Goal: Task Accomplishment & Management: Manage account settings

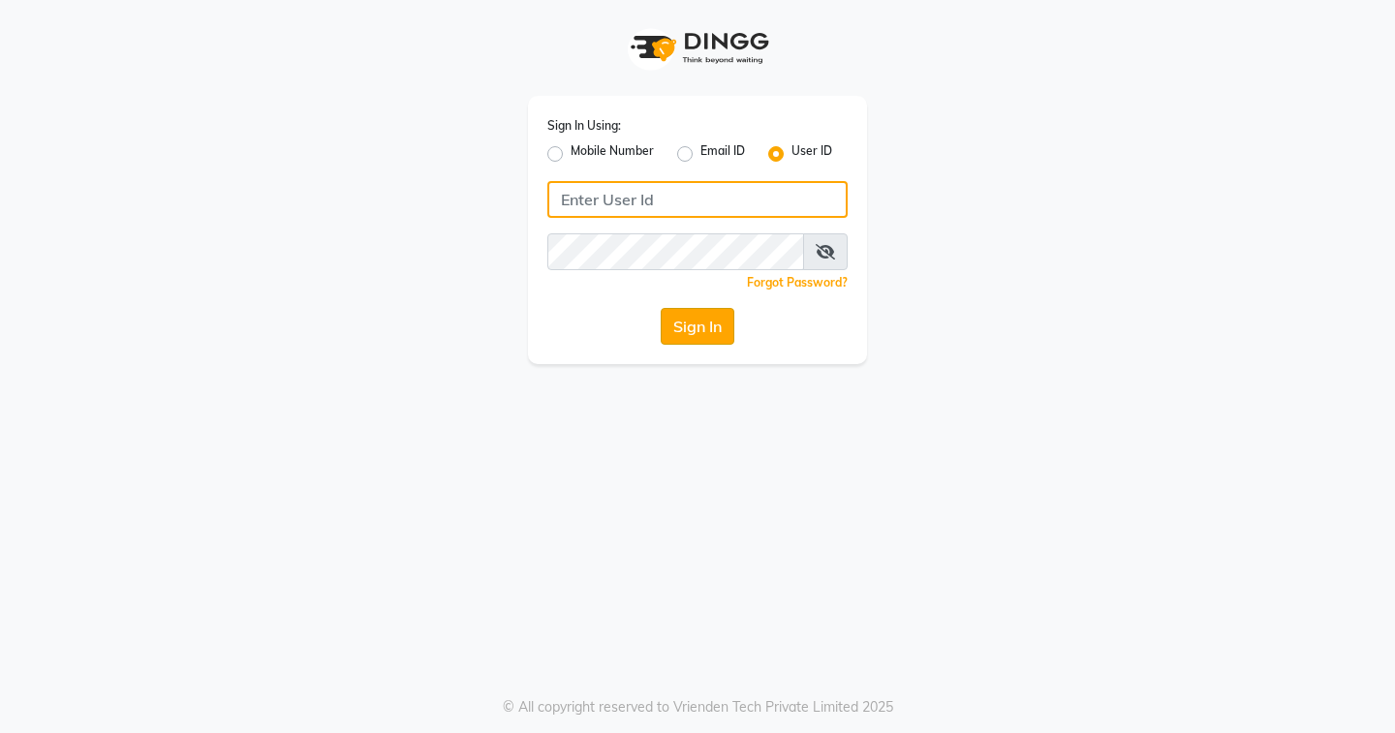
type input "EDONA"
click at [706, 328] on button "Sign In" at bounding box center [698, 326] width 74 height 37
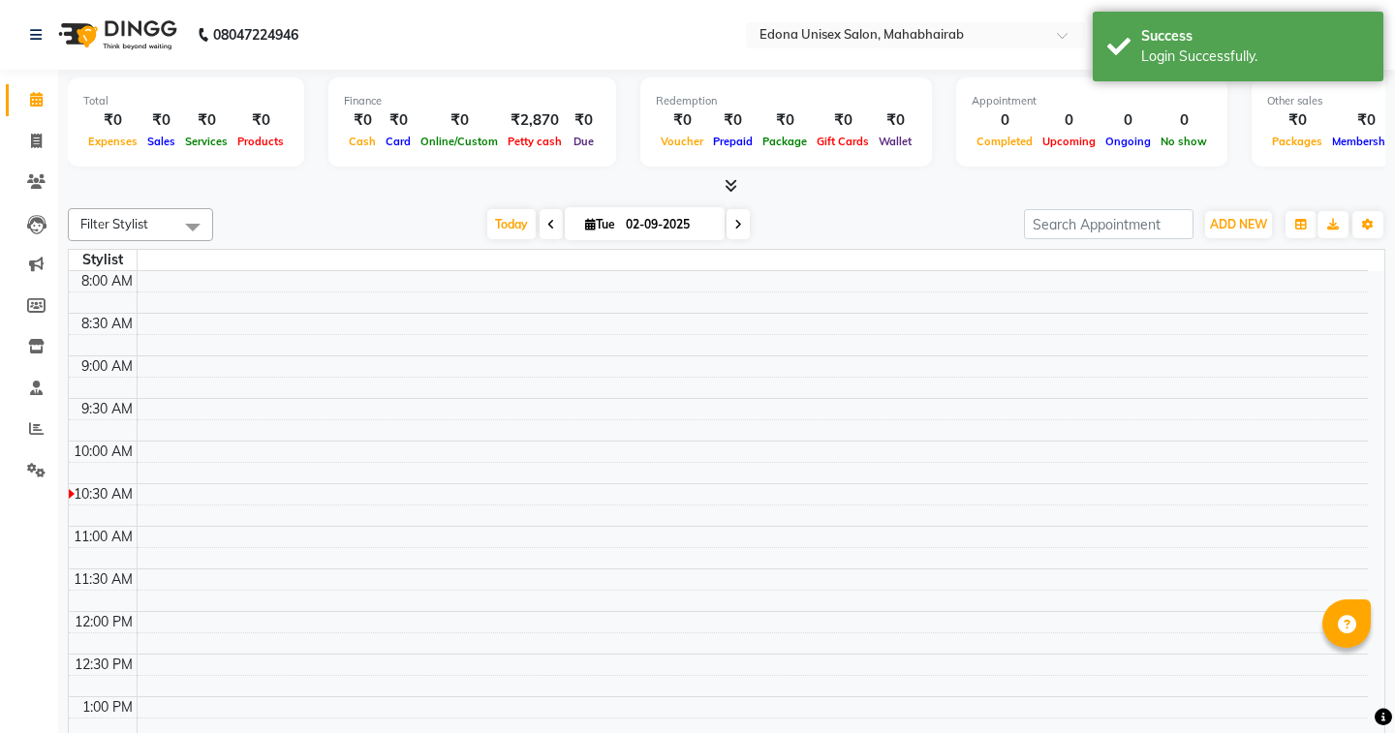
select select "en"
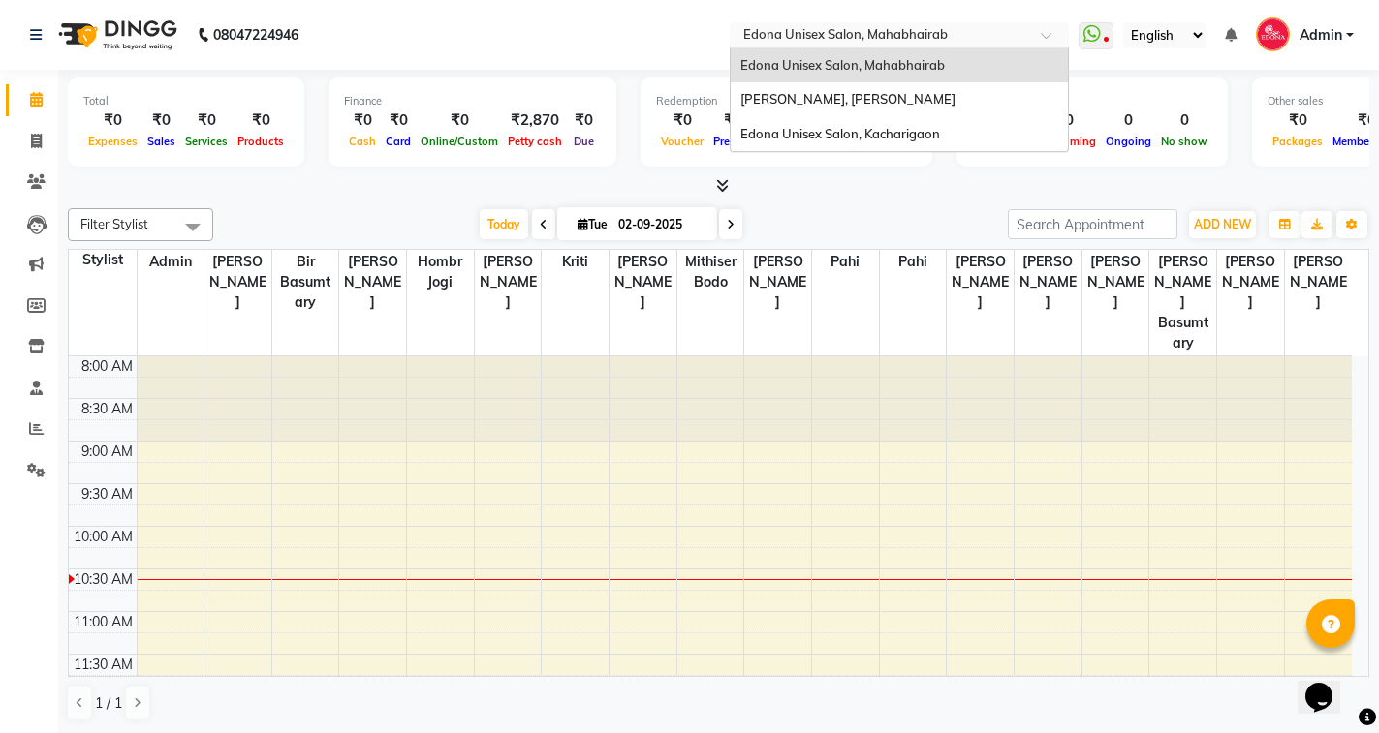
click at [827, 24] on div "Select Location × Edona Unisex Salon, Mahabhairab" at bounding box center [898, 35] width 339 height 26
click at [896, 144] on div "Edona Unisex Salon, Kacharigaon" at bounding box center [898, 134] width 337 height 35
click at [898, 138] on span "Wallet" at bounding box center [895, 142] width 43 height 14
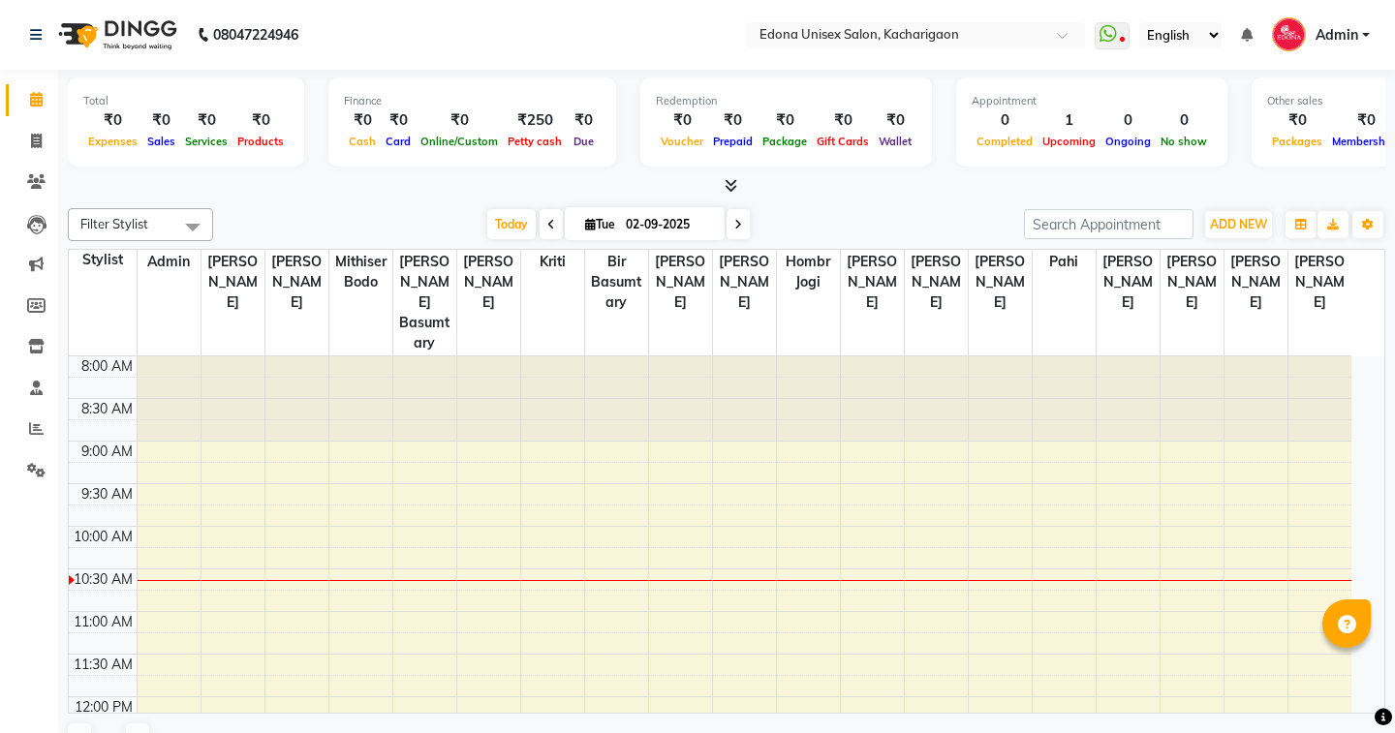
select select "en"
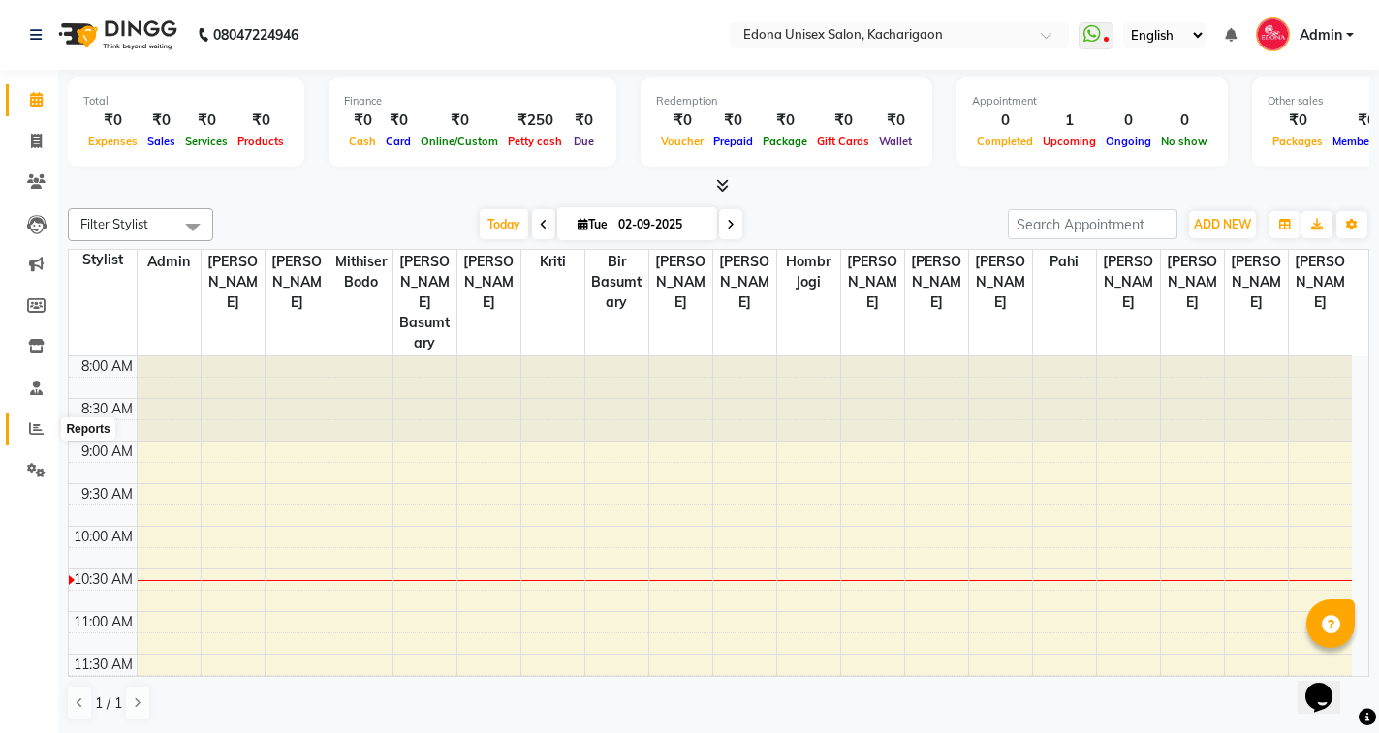
click at [36, 432] on icon at bounding box center [36, 428] width 15 height 15
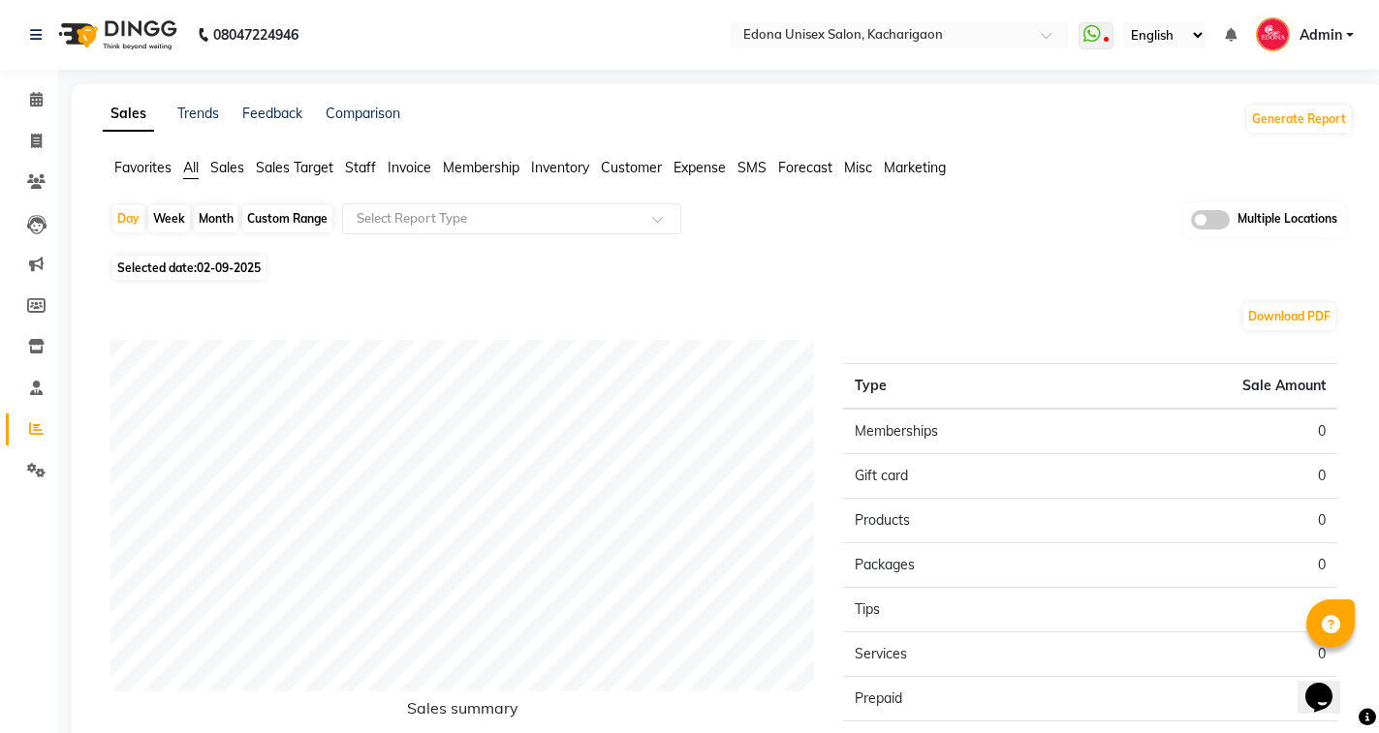
click at [234, 164] on span "Sales" at bounding box center [227, 167] width 34 height 17
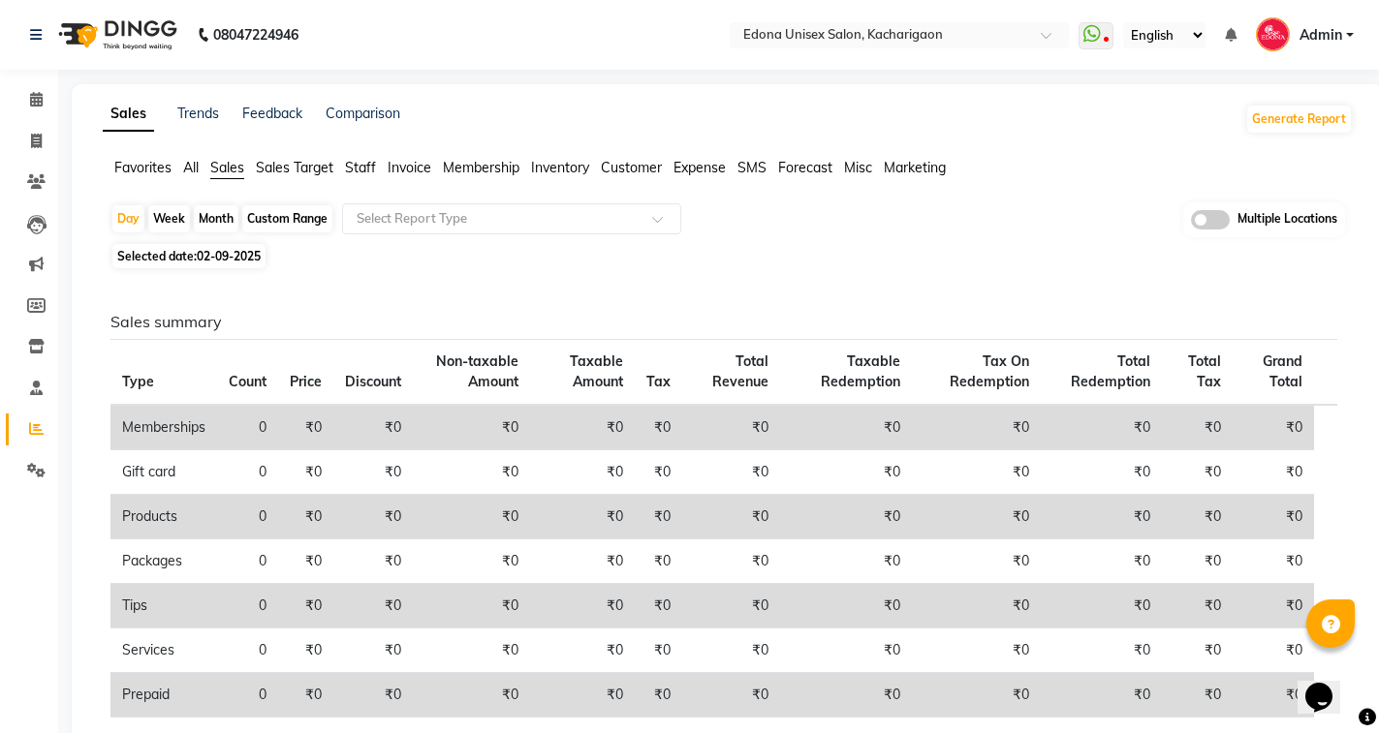
click at [254, 259] on span "02-09-2025" at bounding box center [229, 256] width 64 height 15
select select "9"
select select "2025"
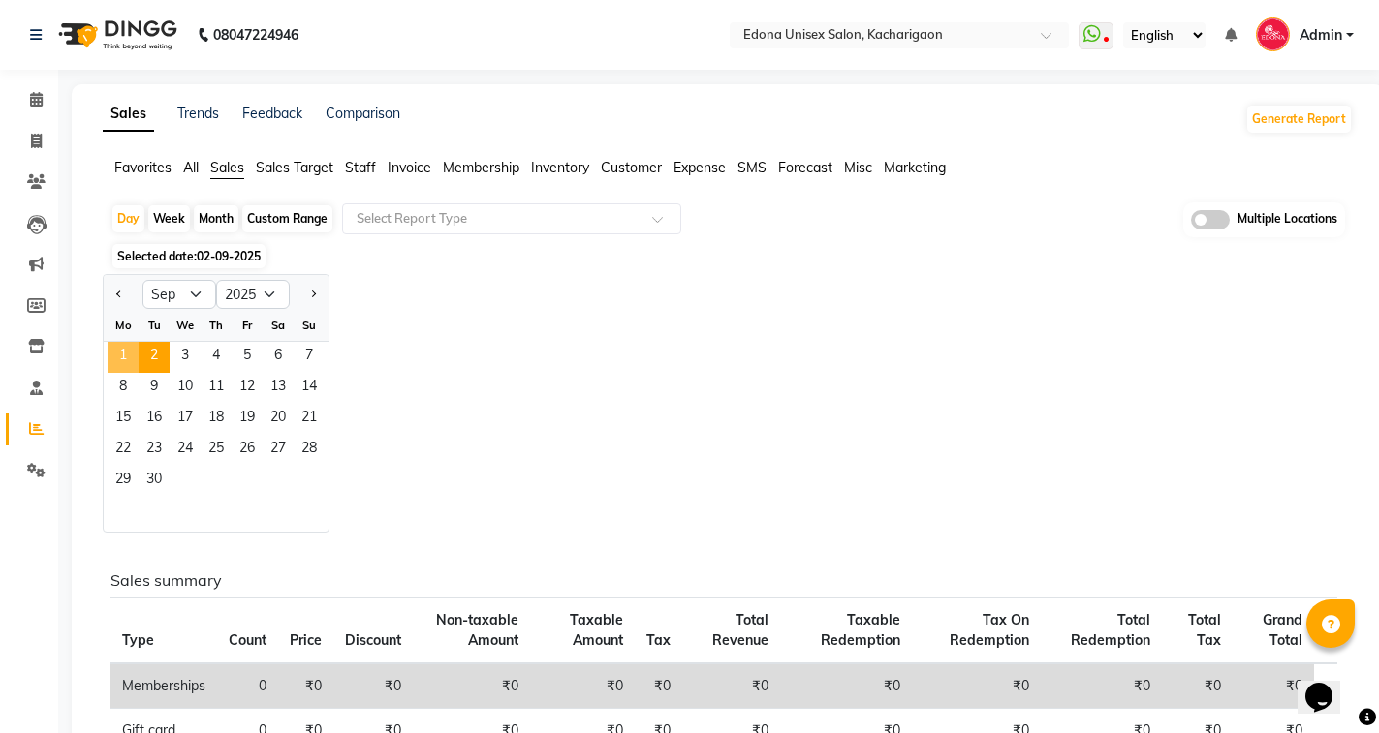
click at [120, 357] on span "1" at bounding box center [123, 357] width 31 height 31
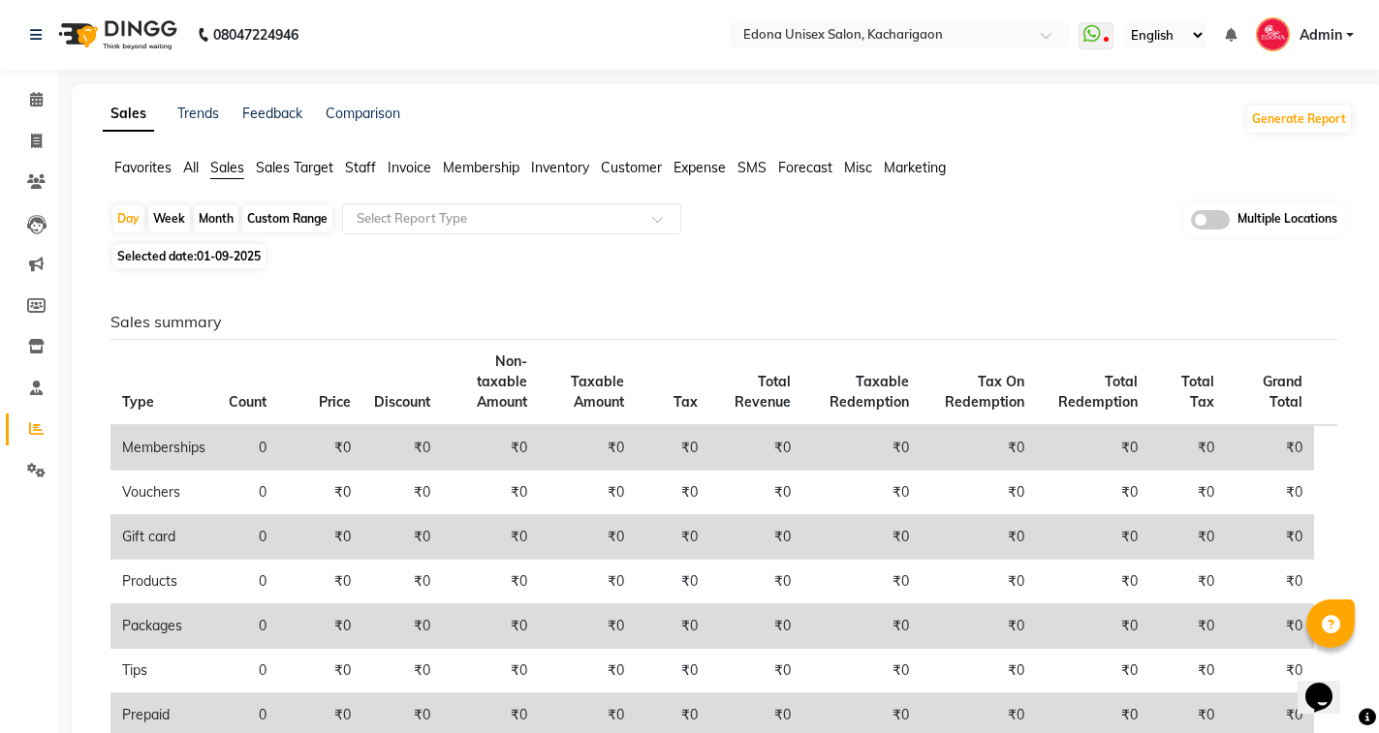
scroll to position [291, 0]
